Goal: Task Accomplishment & Management: Use online tool/utility

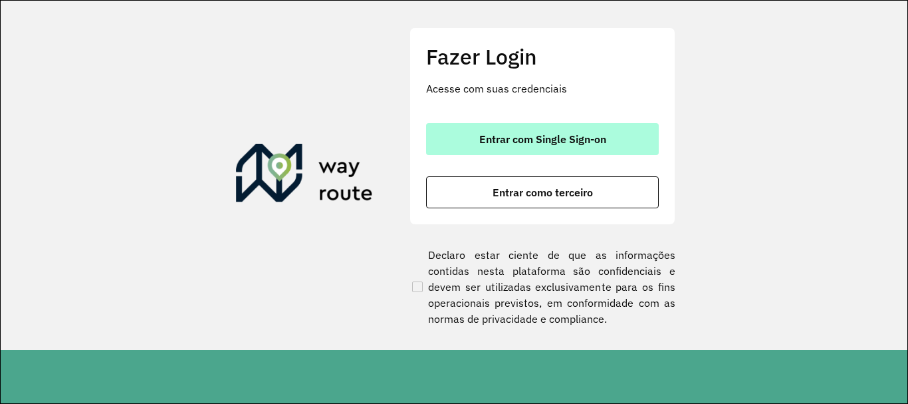
click at [561, 143] on span "Entrar com Single Sign-on" at bounding box center [542, 139] width 127 height 11
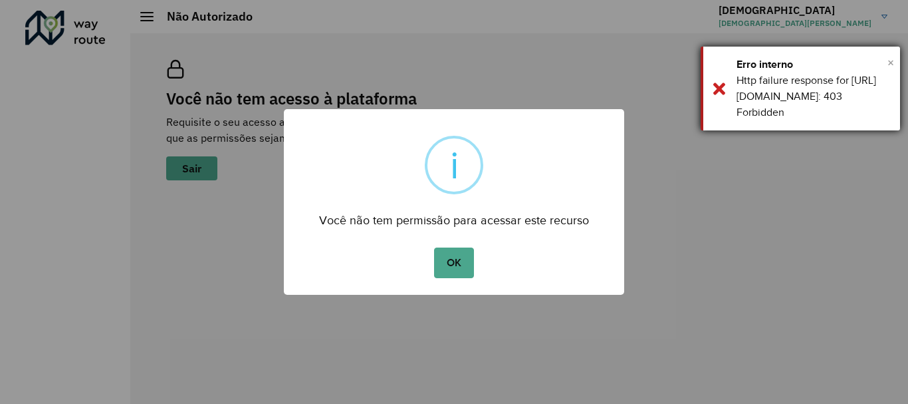
click at [890, 64] on span "×" at bounding box center [891, 63] width 7 height 20
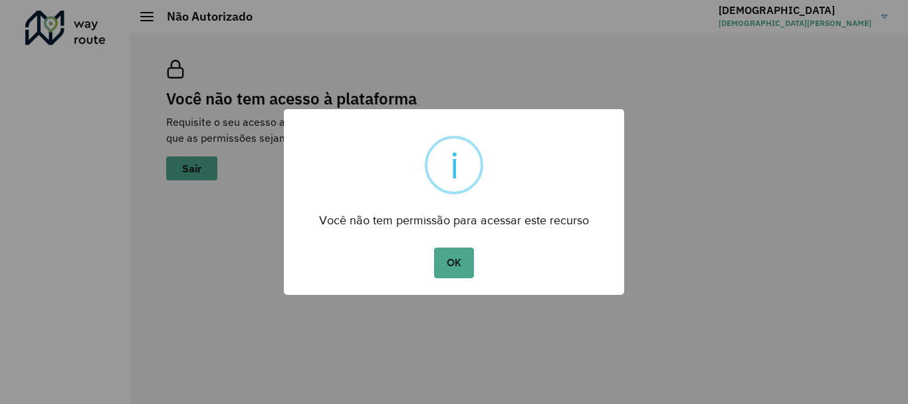
click at [458, 245] on div "OK No Cancel" at bounding box center [454, 262] width 340 height 37
click at [459, 276] on button "OK" at bounding box center [453, 262] width 39 height 31
